Goal: Task Accomplishment & Management: Manage account settings

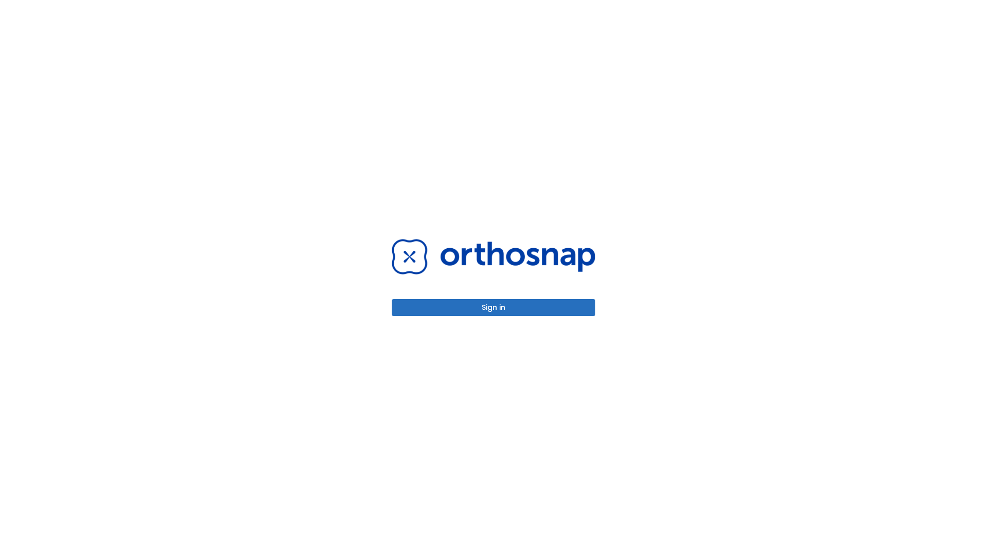
click at [494, 308] on button "Sign in" at bounding box center [494, 307] width 204 height 17
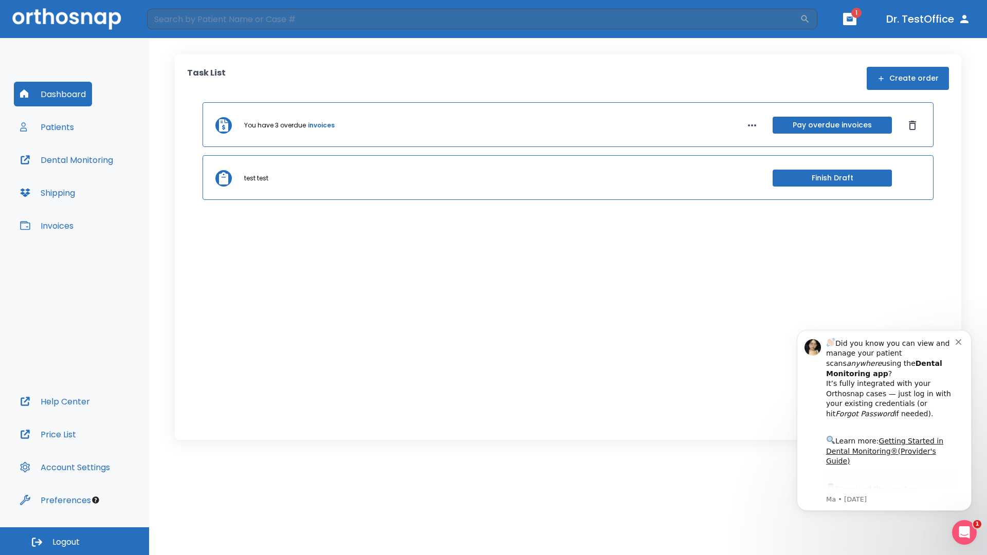
click at [75, 542] on span "Logout" at bounding box center [65, 542] width 27 height 11
